Goal: Information Seeking & Learning: Find specific fact

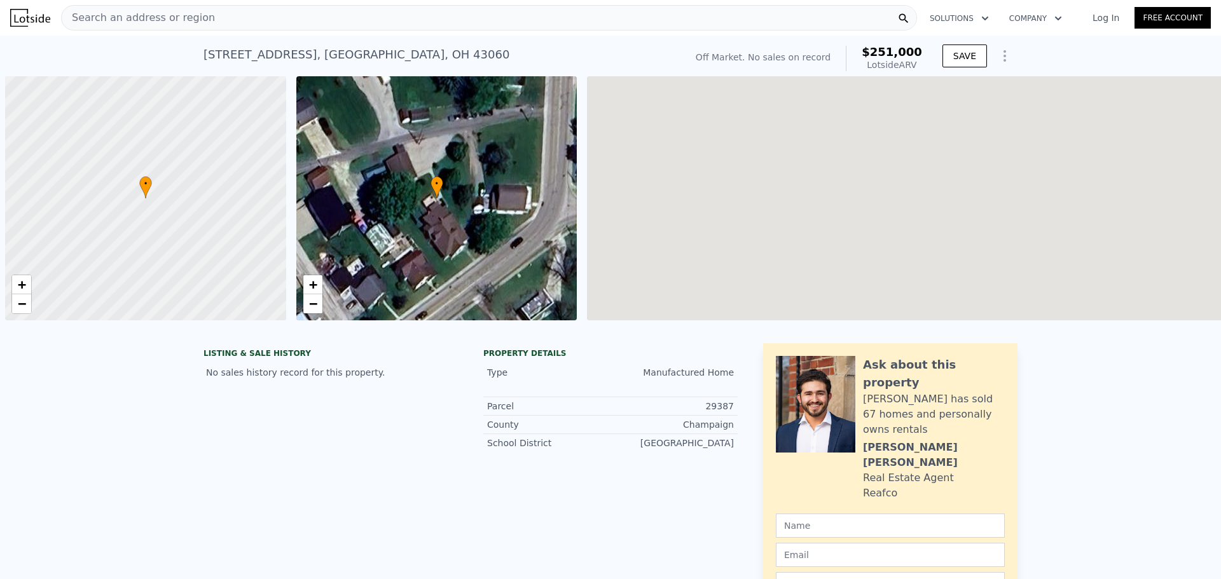
scroll to position [0, 5]
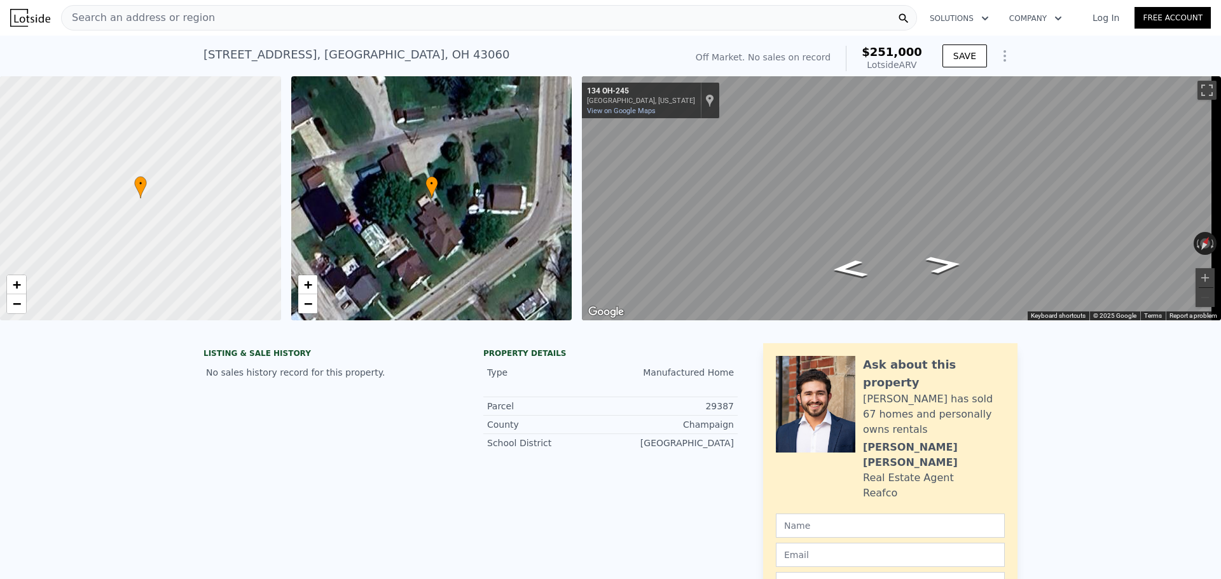
click at [203, 15] on div "Search an address or region" at bounding box center [489, 17] width 856 height 25
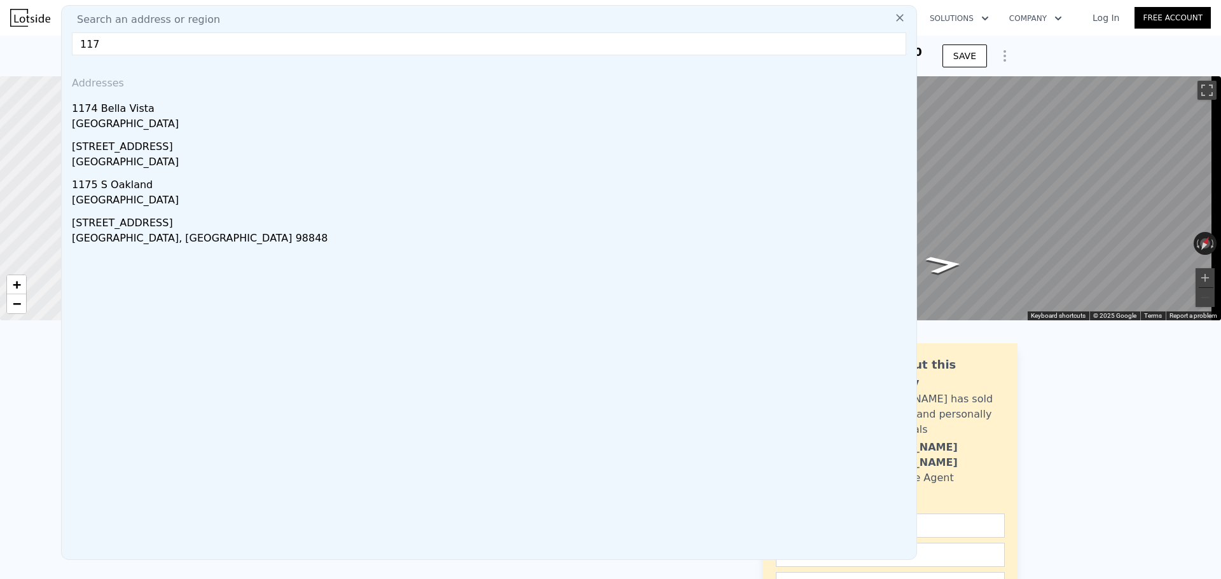
click at [195, 18] on span "Search an address or region" at bounding box center [143, 19] width 153 height 15
drag, startPoint x: 107, startPoint y: 51, endPoint x: 31, endPoint y: 51, distance: 76.9
paste input "[GEOGRAPHIC_DATA]"
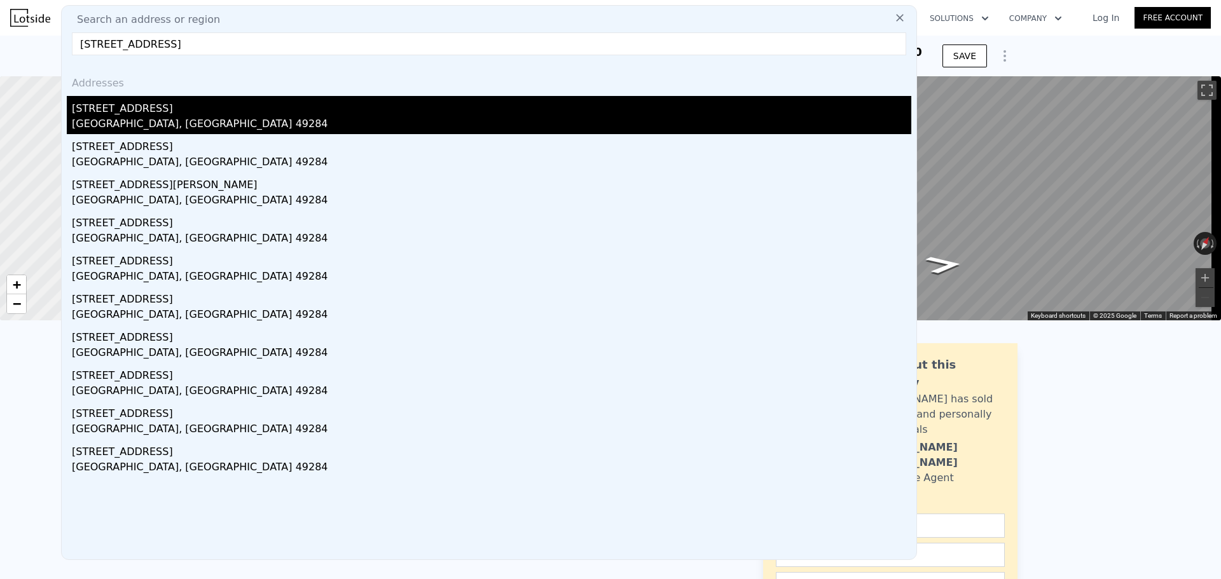
type input "[STREET_ADDRESS]"
click at [110, 111] on div "[STREET_ADDRESS]" at bounding box center [491, 106] width 839 height 20
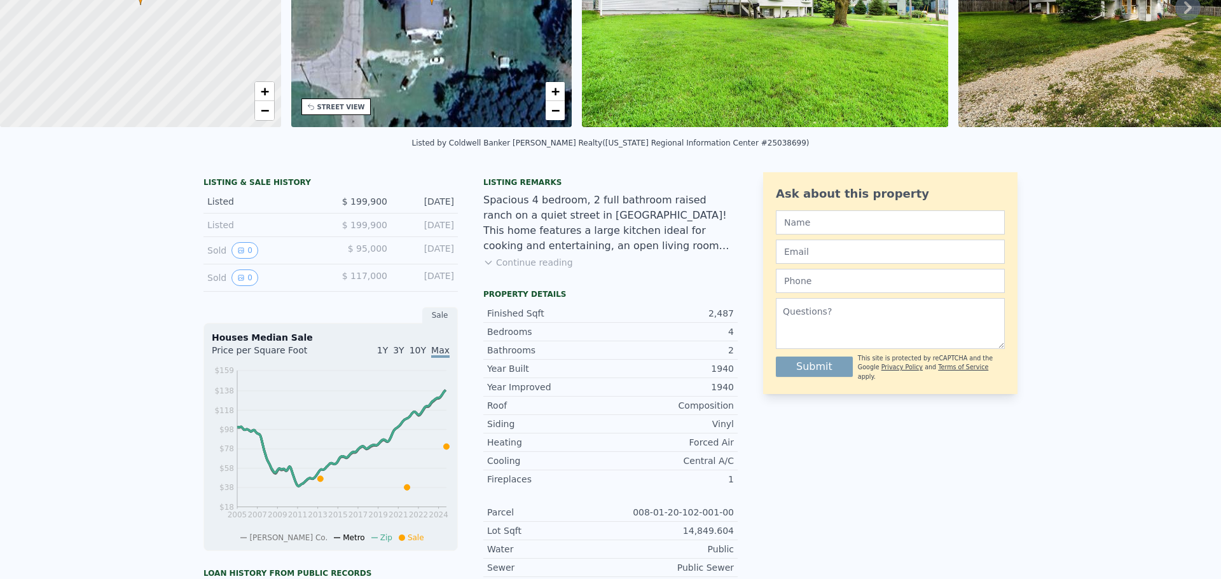
scroll to position [4, 0]
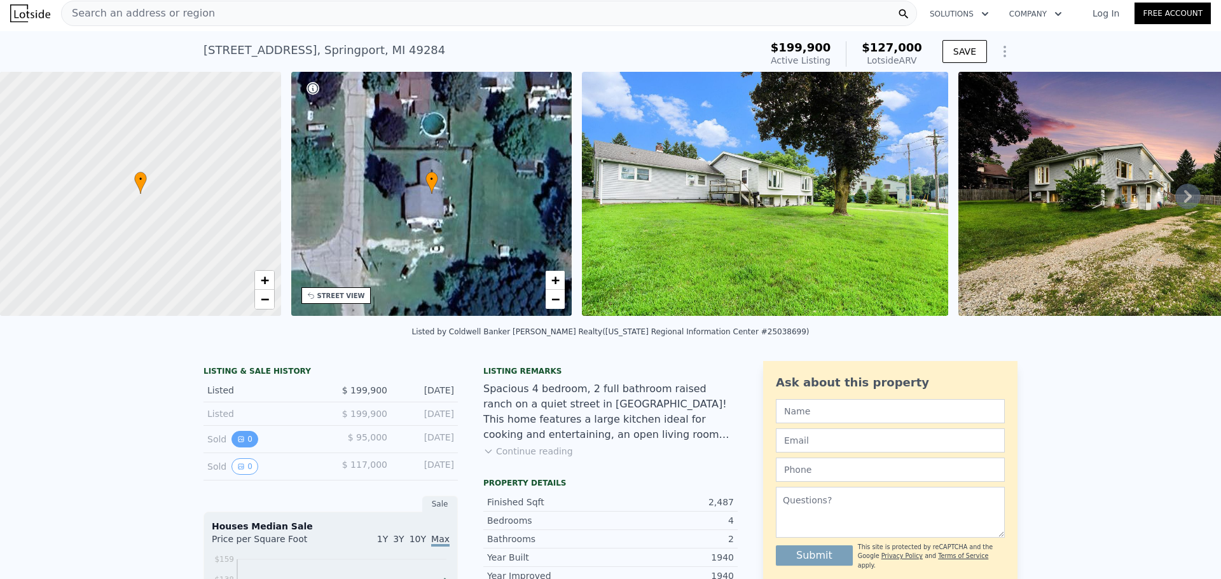
click at [237, 443] on icon "View historical data" at bounding box center [241, 440] width 8 height 8
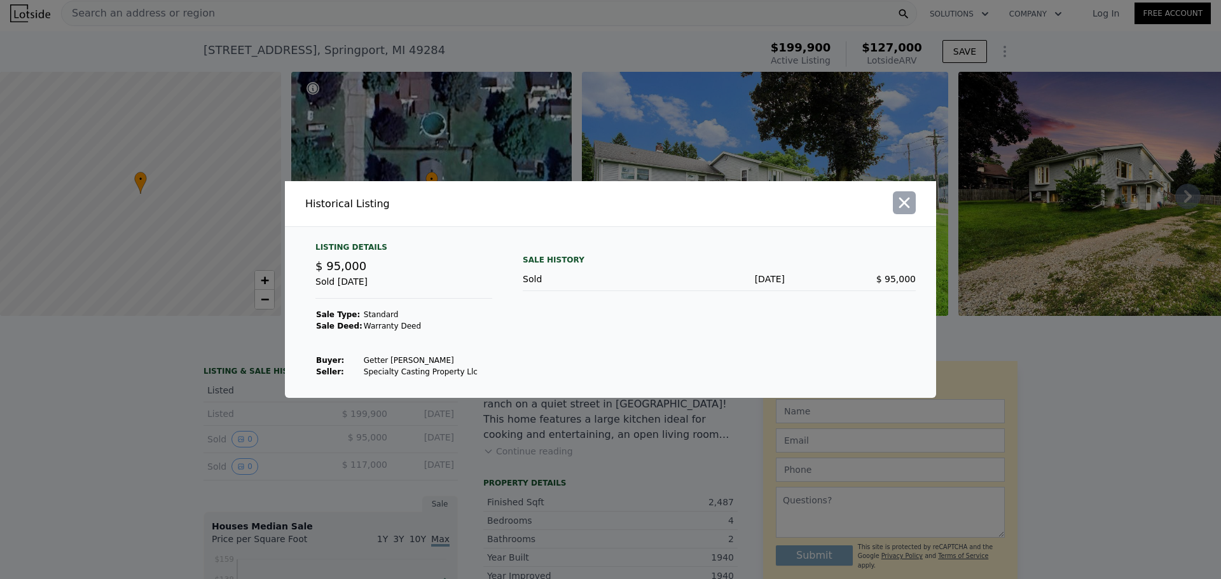
click at [906, 203] on icon "button" at bounding box center [904, 203] width 18 height 18
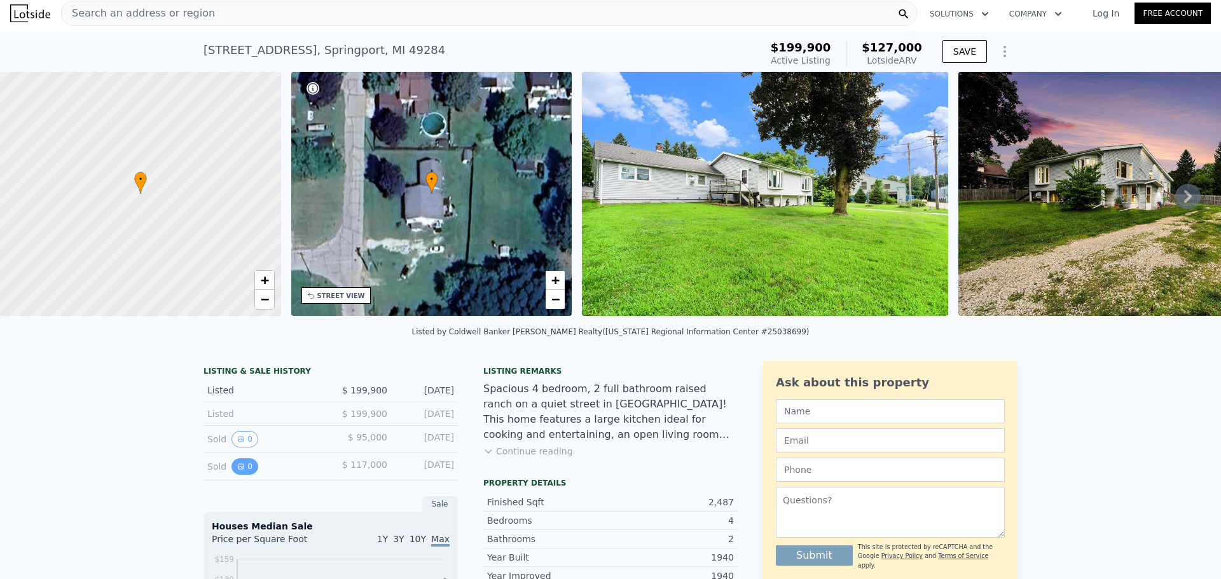
click at [246, 471] on button "0" at bounding box center [244, 466] width 27 height 17
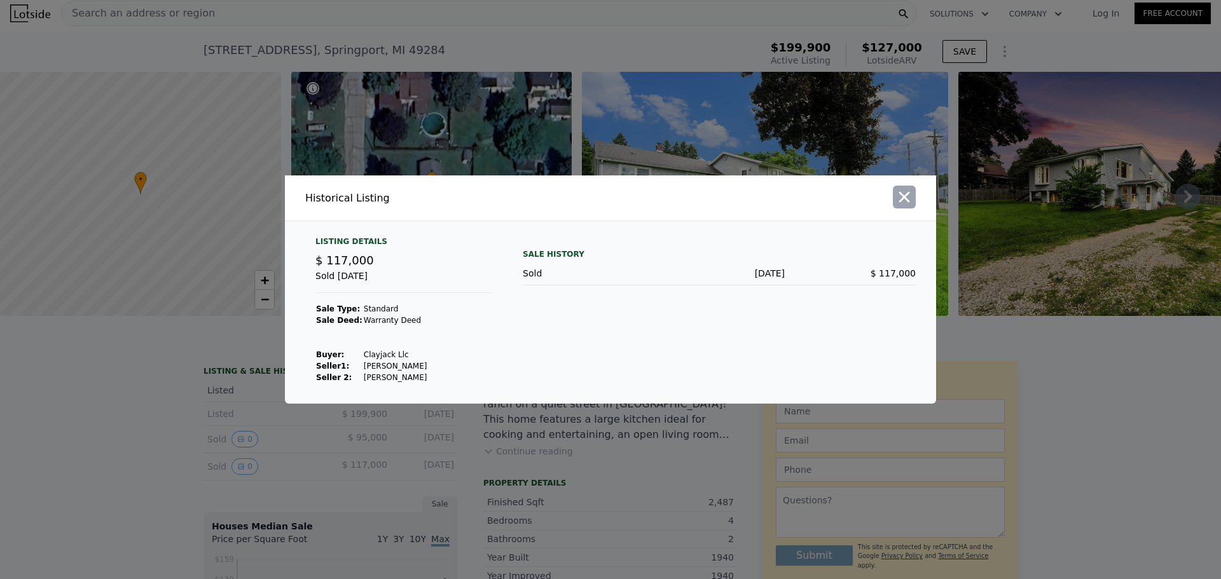
click at [900, 200] on icon "button" at bounding box center [904, 197] width 18 height 18
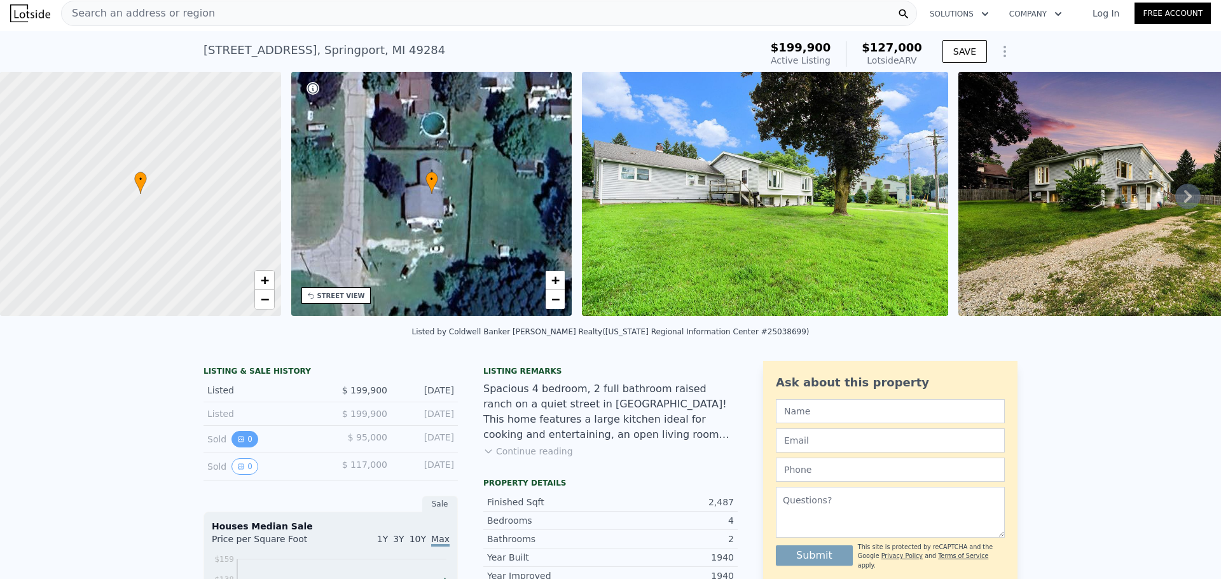
click at [240, 448] on button "0" at bounding box center [244, 439] width 27 height 17
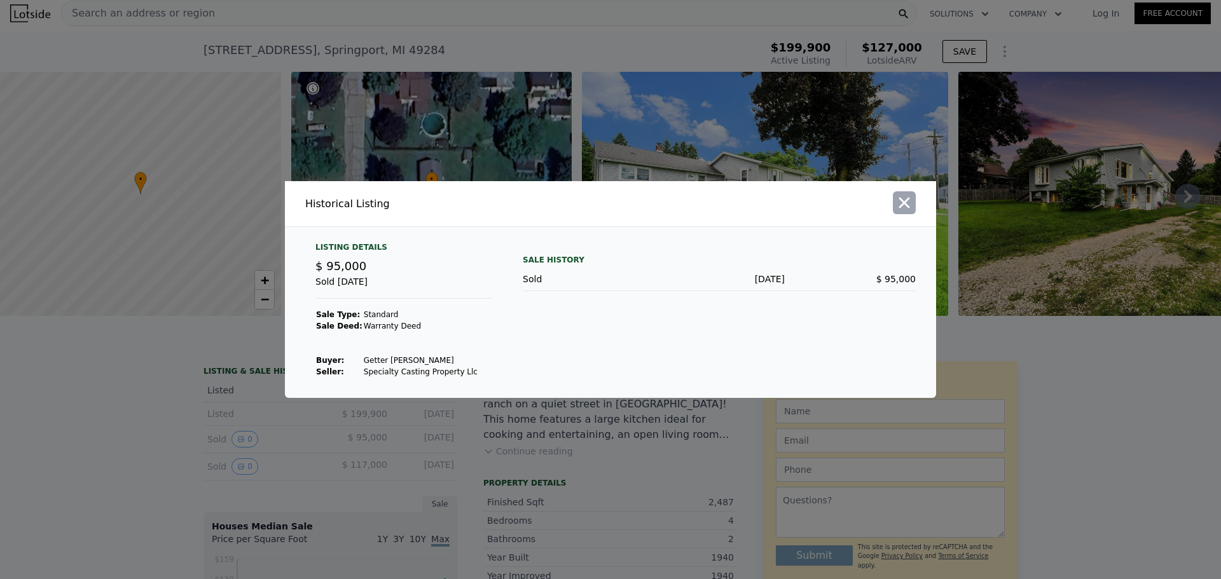
click at [900, 199] on icon "button" at bounding box center [904, 203] width 11 height 11
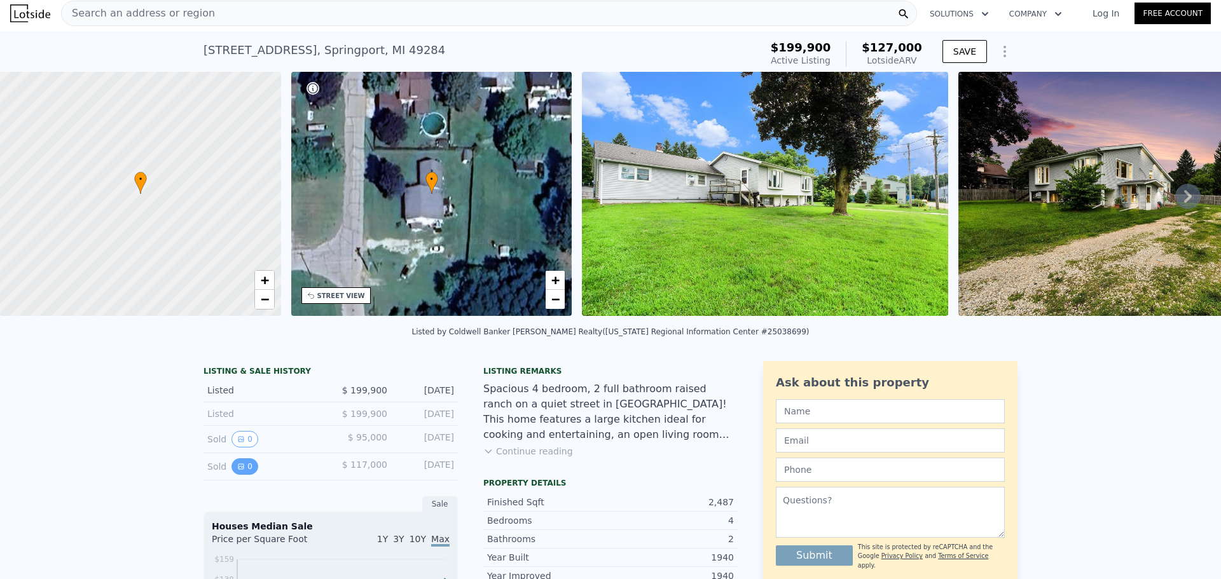
click at [237, 471] on icon "View historical data" at bounding box center [241, 467] width 8 height 8
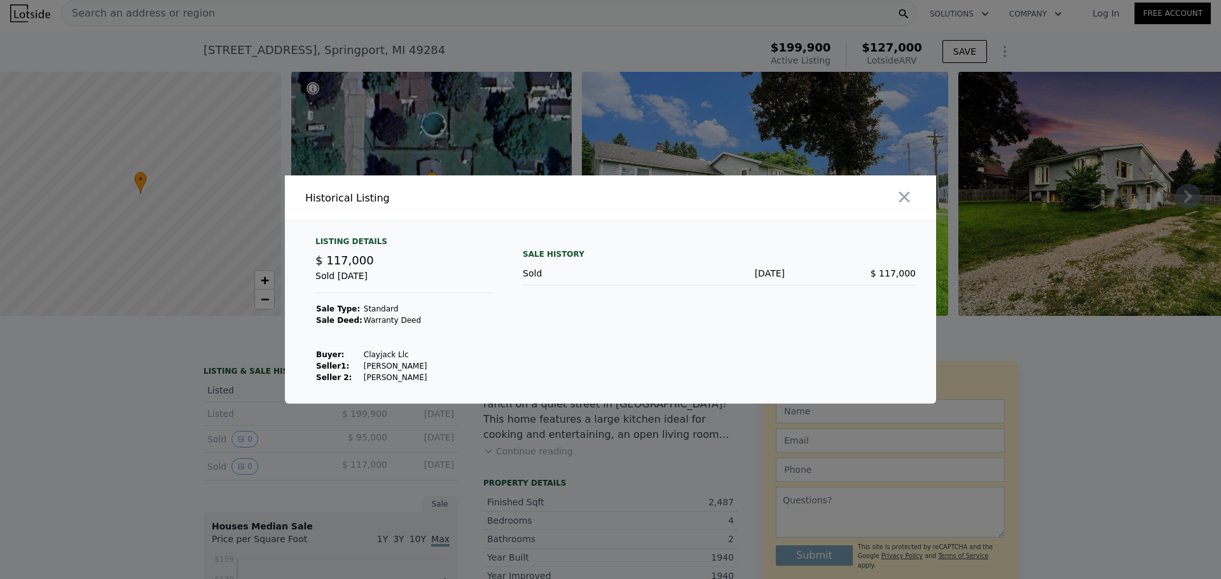
drag, startPoint x: 355, startPoint y: 368, endPoint x: 409, endPoint y: 364, distance: 54.1
click at [409, 364] on td "[PERSON_NAME]" at bounding box center [395, 366] width 65 height 11
copy td "[PERSON_NAME]"
click at [244, 441] on div at bounding box center [610, 289] width 1221 height 579
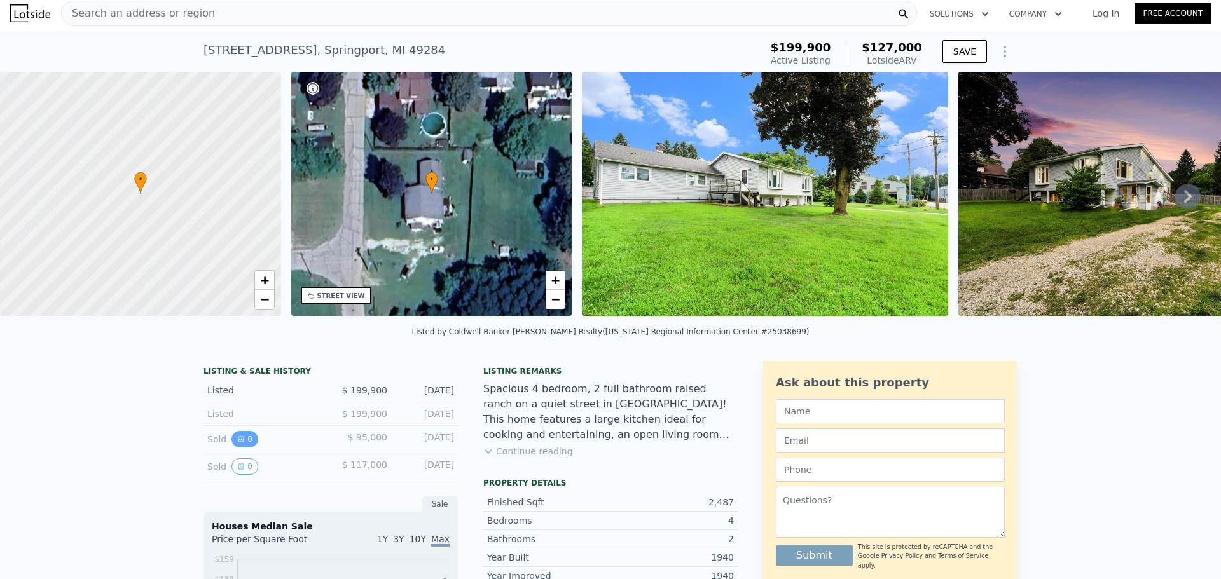
click at [238, 443] on icon "View historical data" at bounding box center [241, 440] width 8 height 8
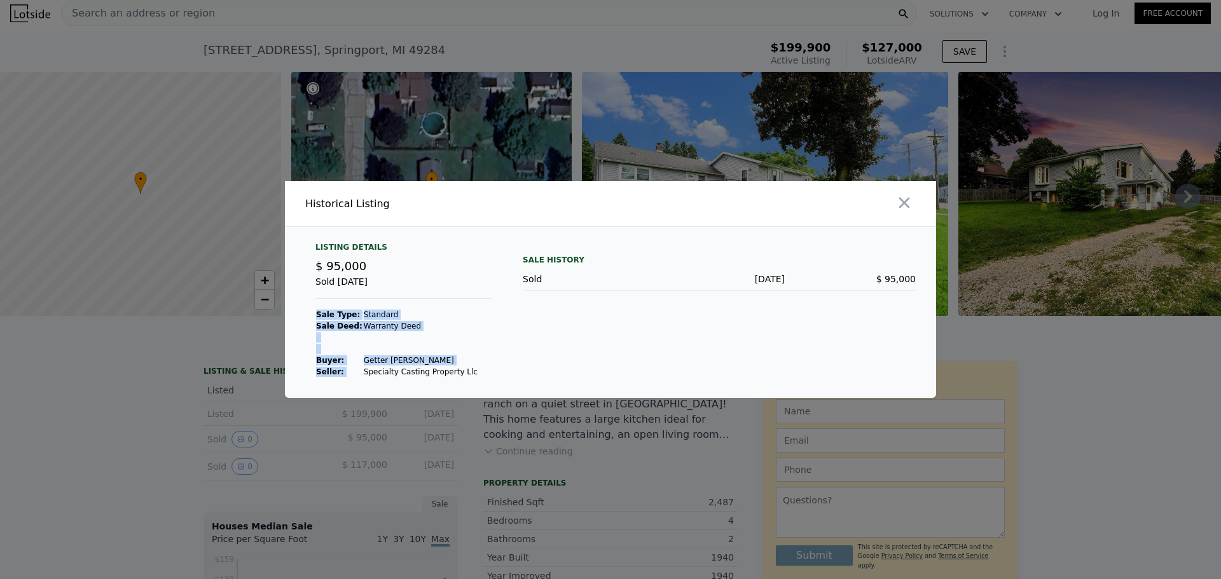
drag, startPoint x: 355, startPoint y: 372, endPoint x: 471, endPoint y: 368, distance: 115.8
click at [471, 368] on div "Listing Details $ 95,000 Sold [DATE] Sale Type: Standard Sale Deed: Warranty De…" at bounding box center [403, 309] width 197 height 135
copy tbody "Sale Type: Standard Sale Deed: Warranty Deed Buyer : [PERSON_NAME] :"
drag, startPoint x: 354, startPoint y: 361, endPoint x: 438, endPoint y: 361, distance: 83.9
click at [438, 361] on td "Getter [PERSON_NAME]" at bounding box center [420, 360] width 115 height 11
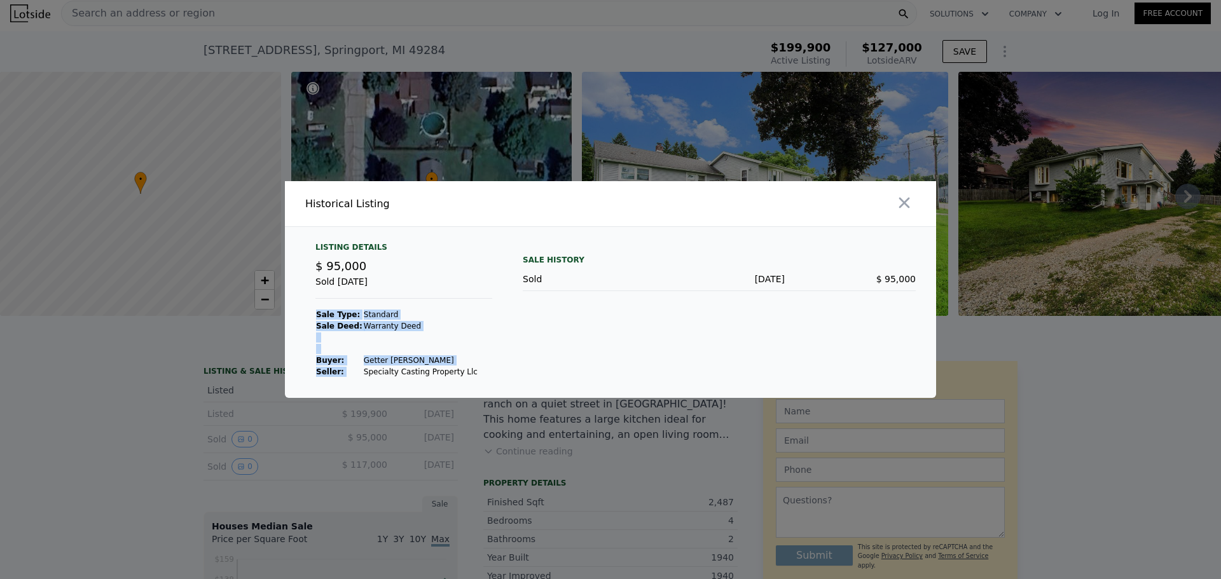
copy td "Getter [PERSON_NAME]"
click at [262, 460] on div at bounding box center [610, 289] width 1221 height 579
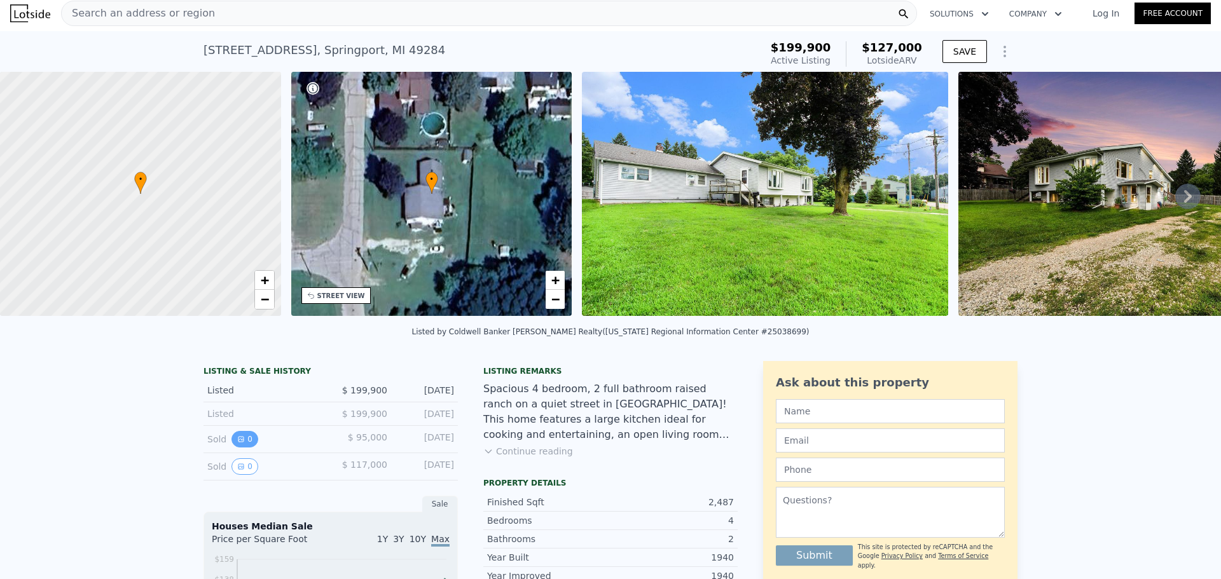
click at [238, 442] on icon "View historical data" at bounding box center [240, 439] width 5 height 5
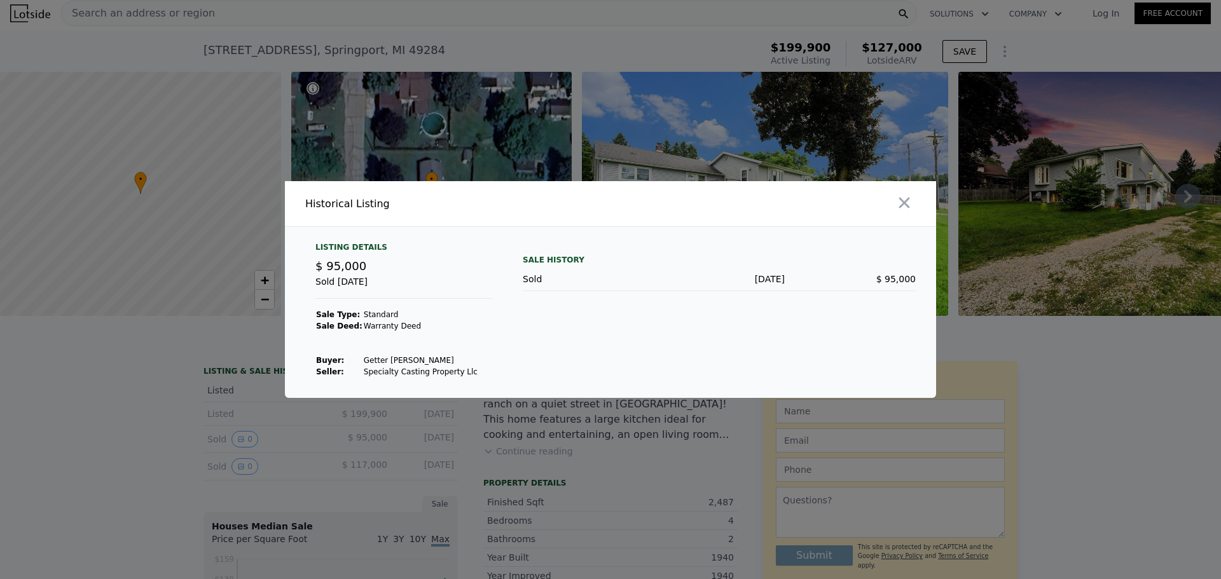
click at [235, 475] on div at bounding box center [610, 289] width 1221 height 579
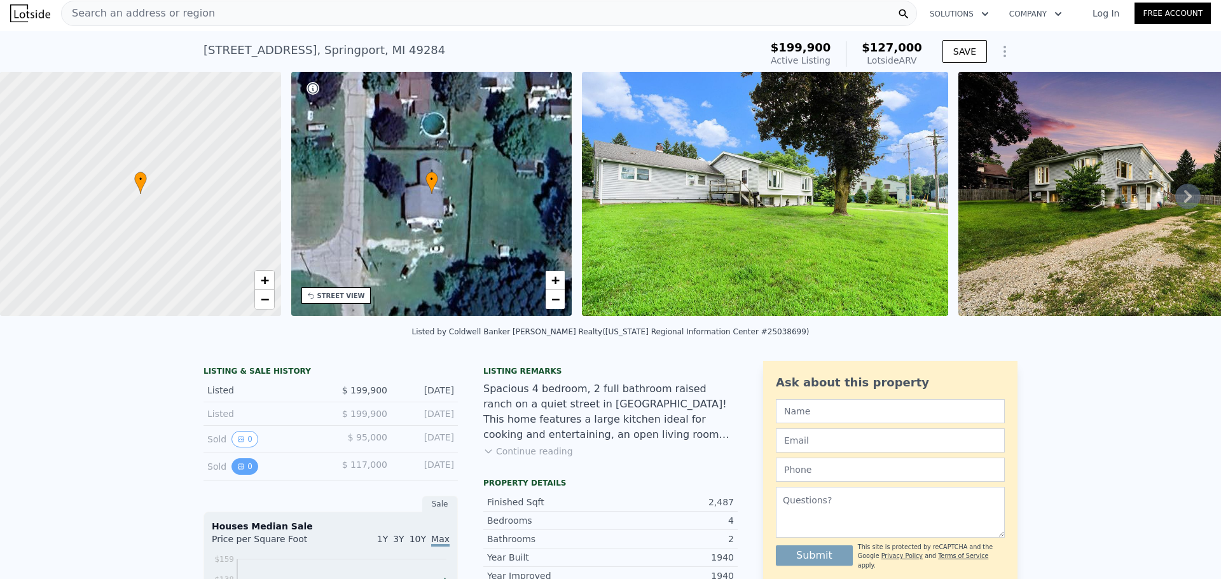
click at [237, 471] on icon "View historical data" at bounding box center [241, 467] width 8 height 8
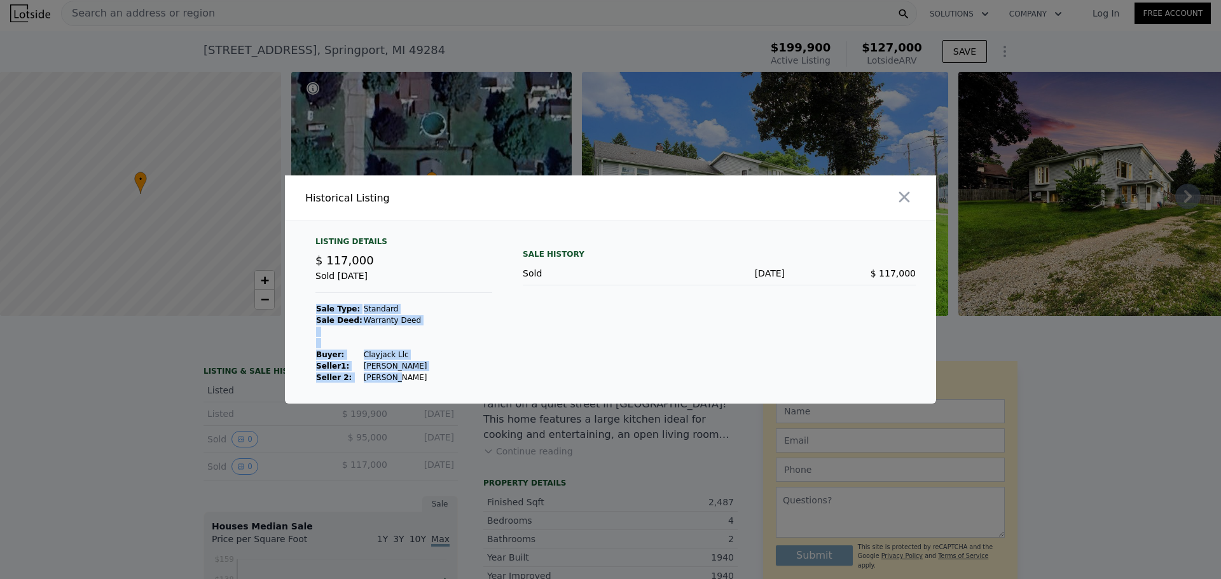
drag, startPoint x: 411, startPoint y: 382, endPoint x: 387, endPoint y: 380, distance: 24.8
click at [385, 382] on div "Listing Details $ 117,000 Sold [DATE] Sale Type: Standard Sale Deed: Warranty D…" at bounding box center [403, 310] width 197 height 147
copy tbody "Sale Type: Standard Sale Deed: Warranty Deed Buyer : Clayjack Llc Seller 1 : [P…"
drag, startPoint x: 903, startPoint y: 192, endPoint x: 866, endPoint y: 194, distance: 36.9
click at [902, 193] on icon "button" at bounding box center [904, 197] width 18 height 18
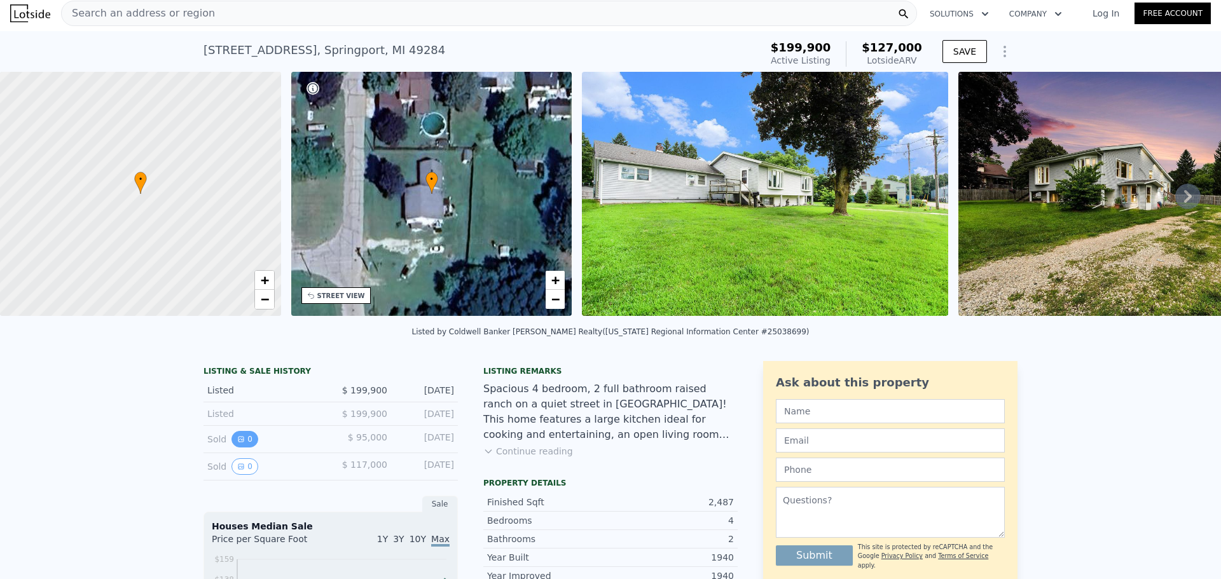
click at [237, 448] on button "0" at bounding box center [244, 439] width 27 height 17
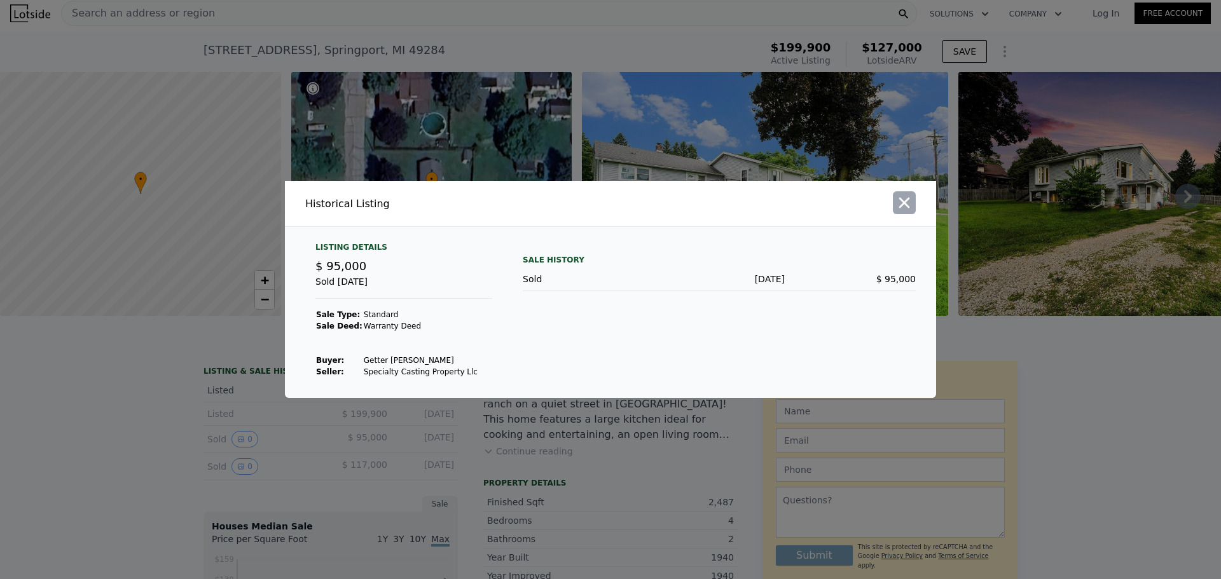
click at [903, 207] on icon "button" at bounding box center [904, 203] width 18 height 18
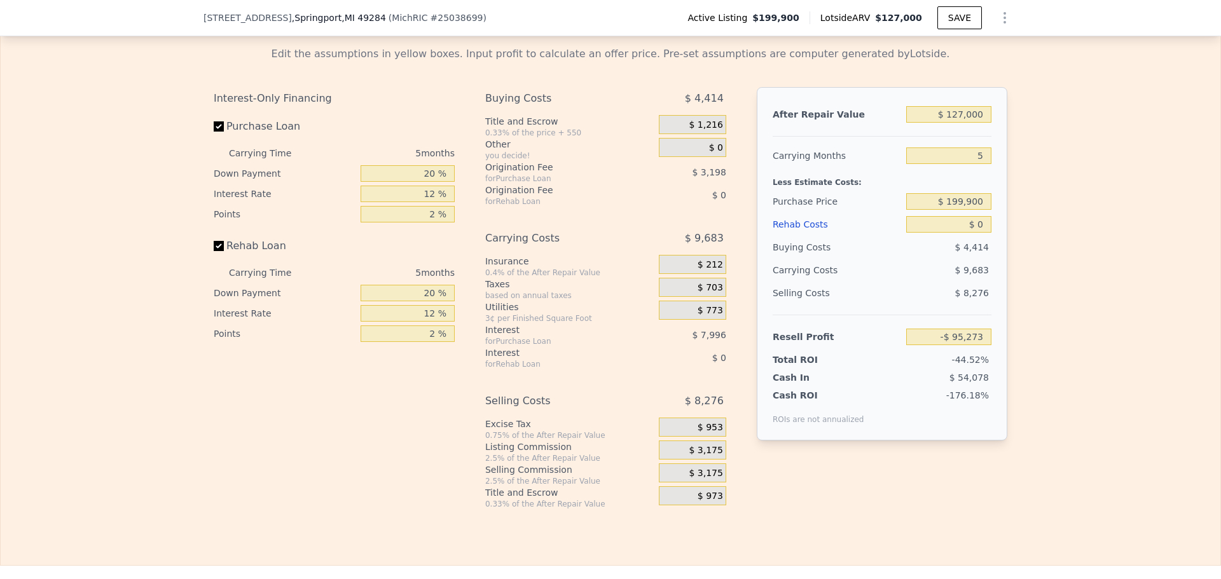
scroll to position [2099, 0]
